Goal: Navigation & Orientation: Find specific page/section

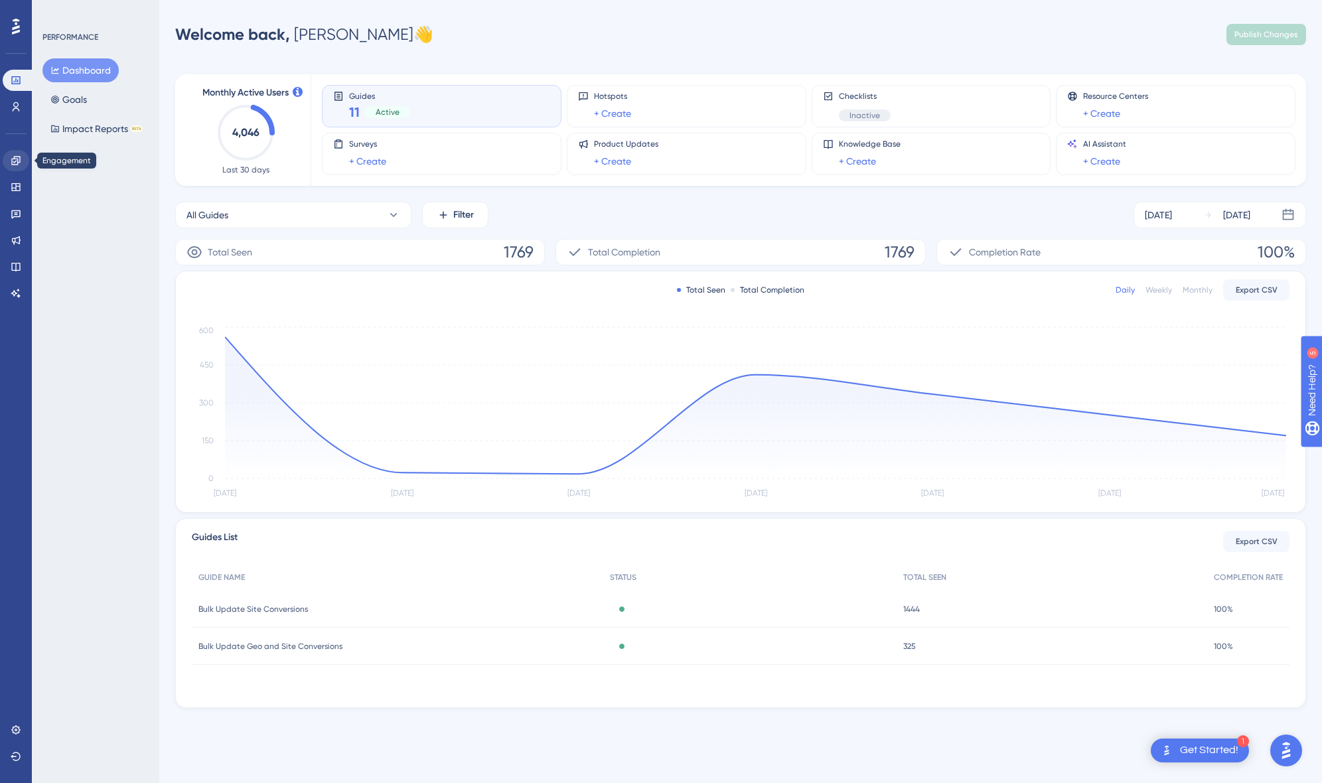
click at [21, 167] on link at bounding box center [16, 160] width 27 height 21
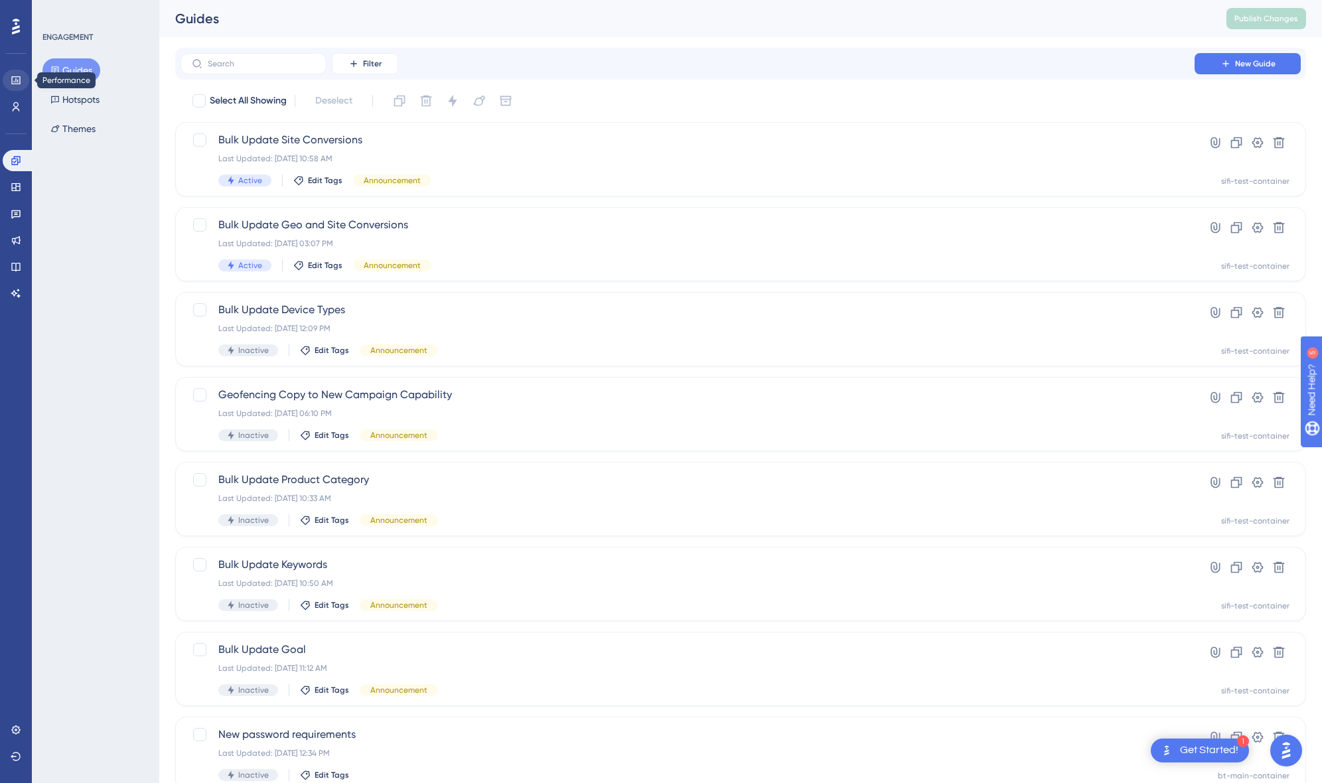
click at [19, 88] on link at bounding box center [16, 80] width 27 height 21
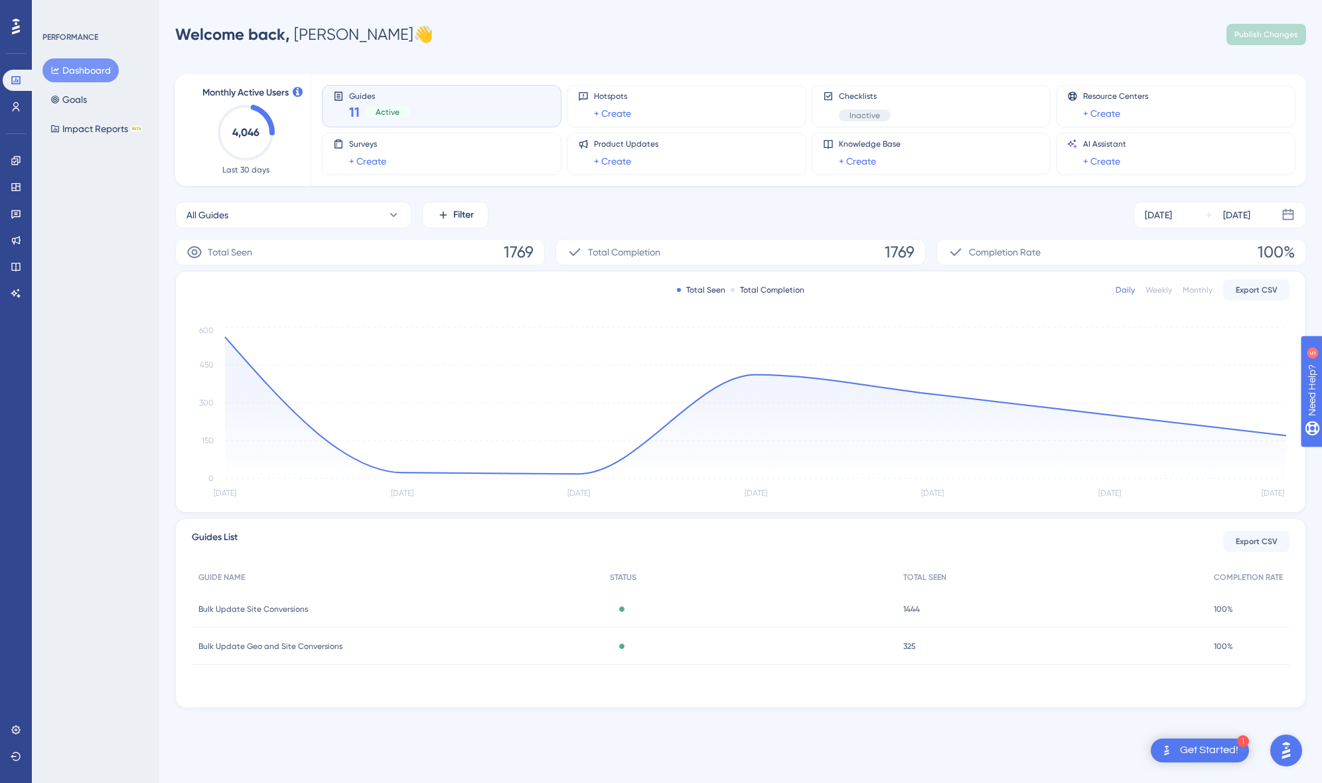
click at [80, 66] on button "Dashboard" at bounding box center [80, 70] width 76 height 24
click at [25, 40] on div "Performance Users" at bounding box center [16, 77] width 27 height 80
click at [17, 35] on div at bounding box center [15, 26] width 21 height 21
